Goal: Complete application form

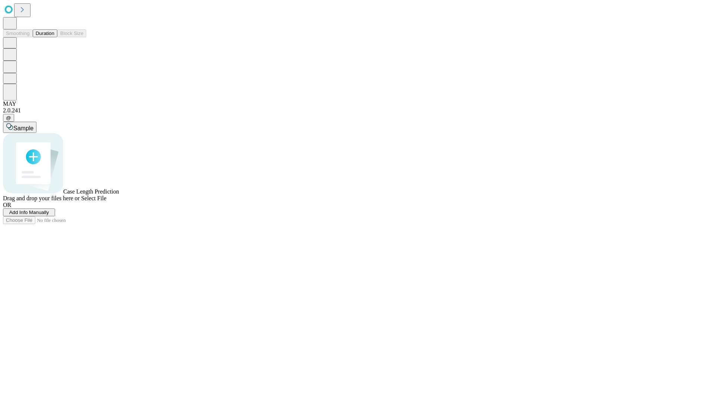
click at [49, 215] on span "Add Info Manually" at bounding box center [29, 212] width 40 height 6
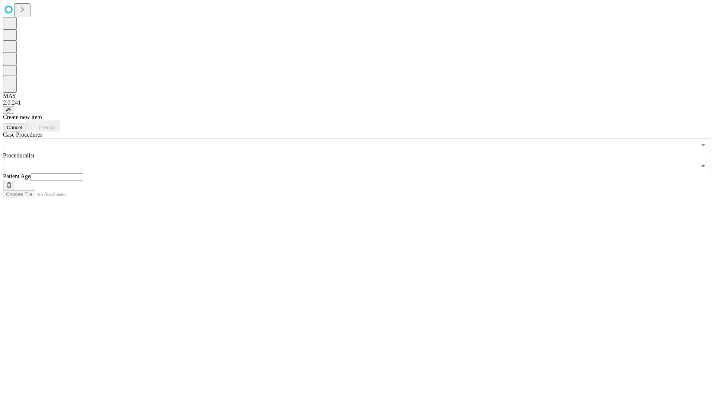
click at [83, 173] on input "text" at bounding box center [57, 176] width 53 height 7
type input "**"
click at [362, 159] on input "text" at bounding box center [350, 166] width 694 height 14
